Goal: Complete application form

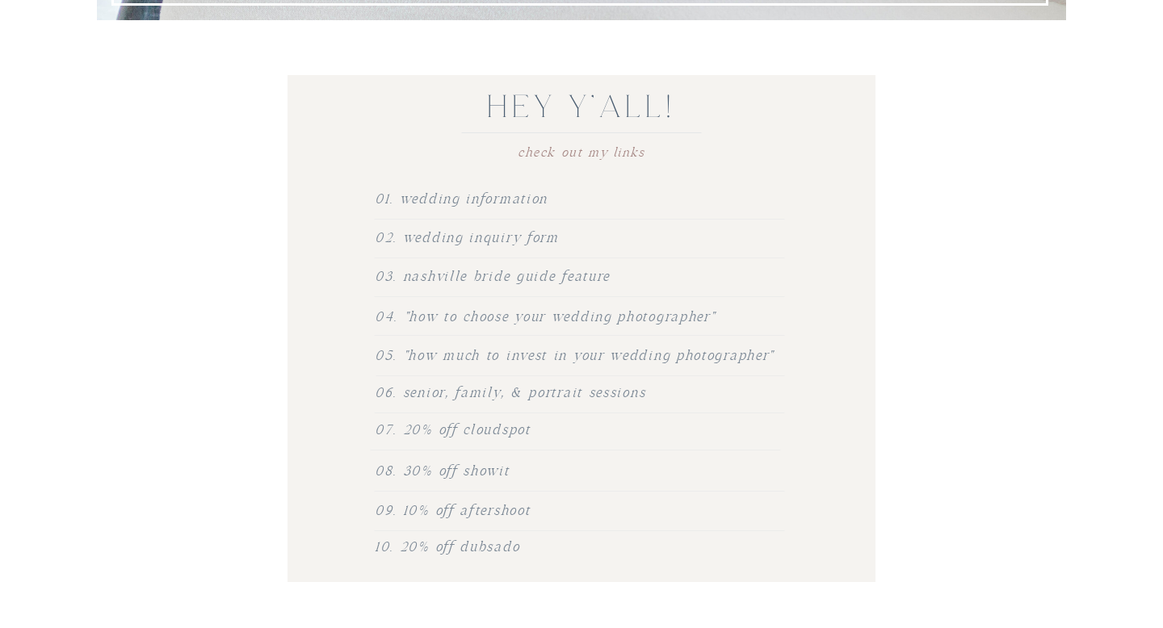
scroll to position [585, 0]
click at [501, 235] on h2 "02. Wedding Inquiry form" at bounding box center [494, 239] width 239 height 31
